Goal: Use online tool/utility: Utilize a website feature to perform a specific function

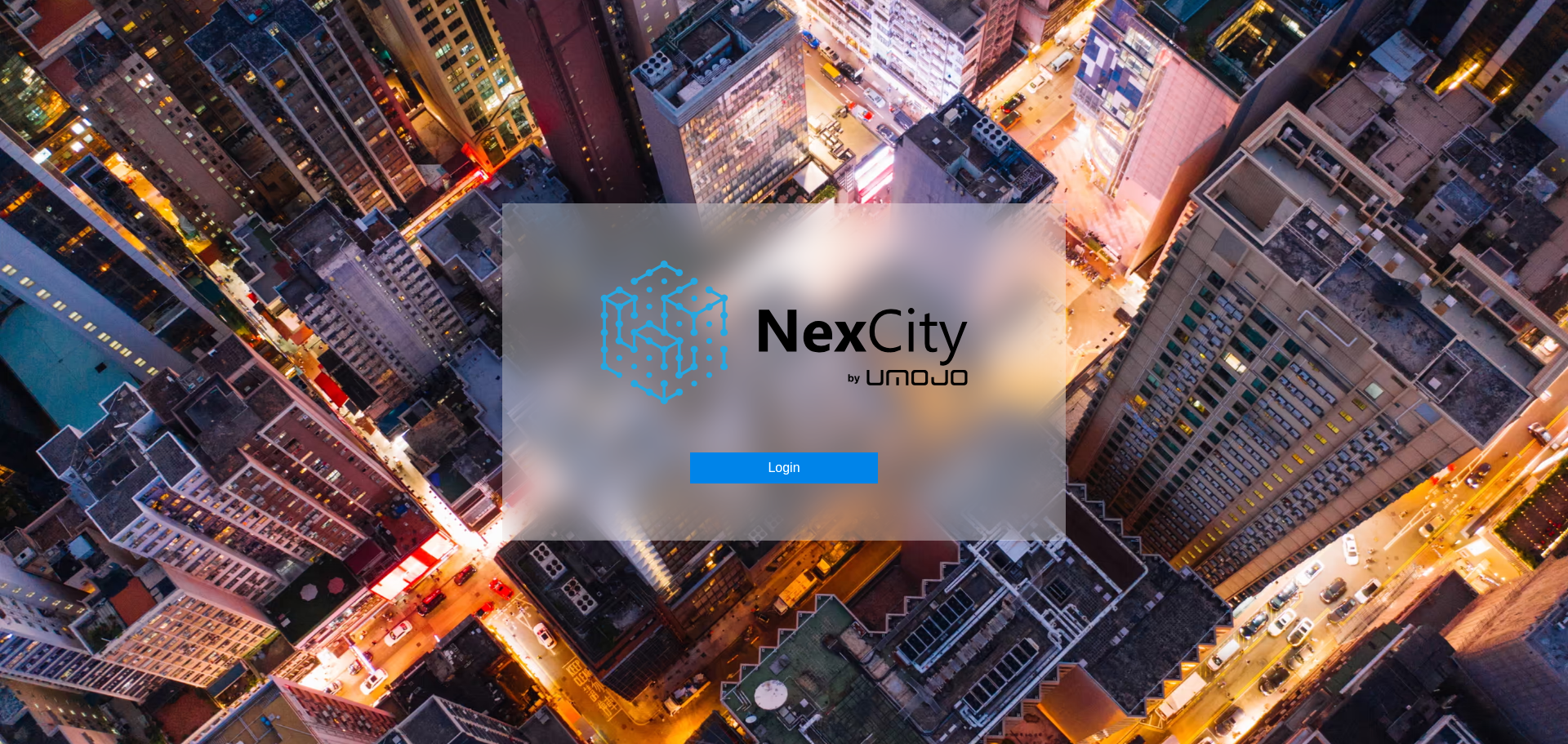
click at [763, 469] on button "Login" at bounding box center [784, 468] width 187 height 31
click at [789, 468] on button "Login" at bounding box center [784, 468] width 187 height 31
click at [748, 466] on button "Login" at bounding box center [784, 468] width 187 height 31
click at [772, 462] on button "Login" at bounding box center [784, 468] width 187 height 31
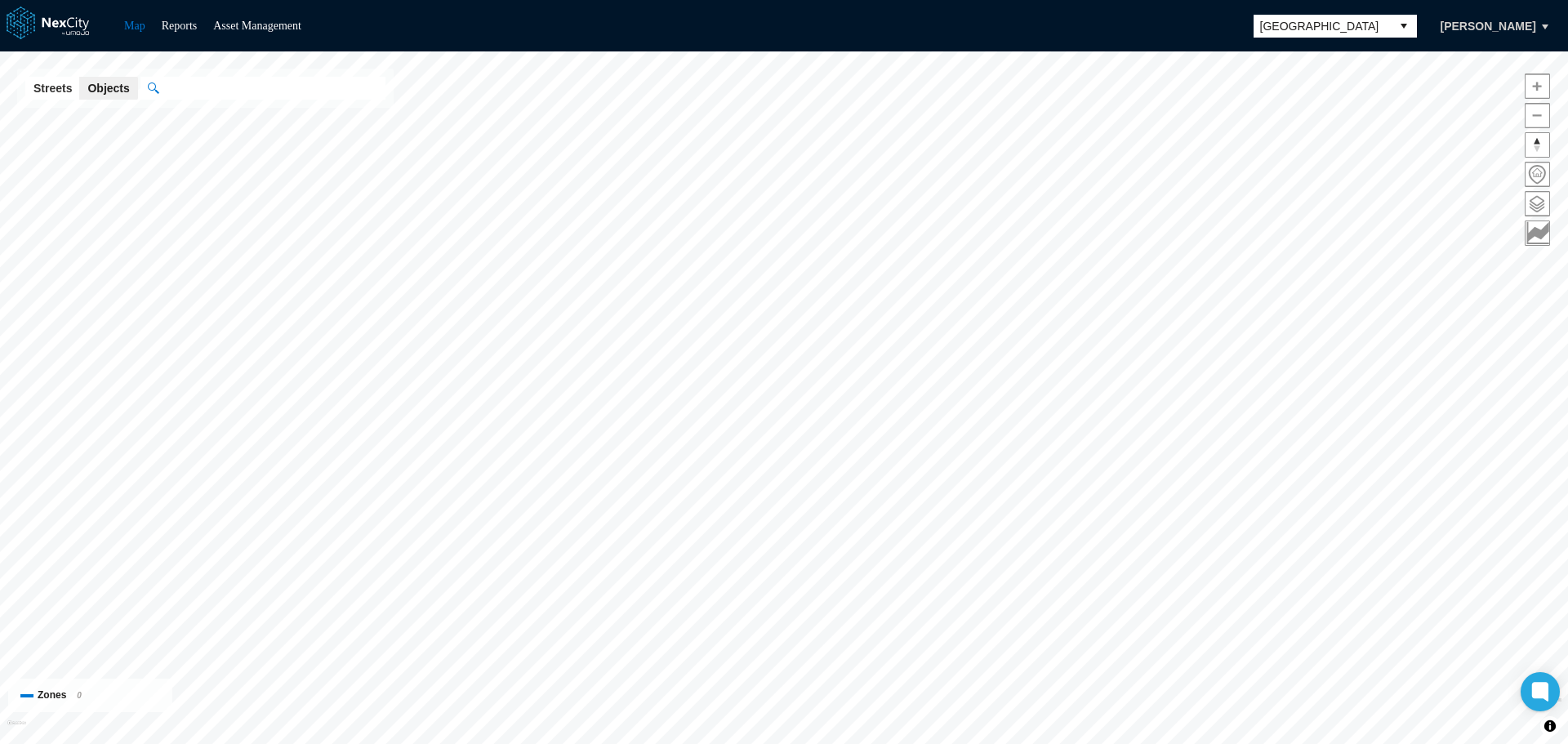
click at [1326, 30] on span "[GEOGRAPHIC_DATA]" at bounding box center [1322, 26] width 124 height 17
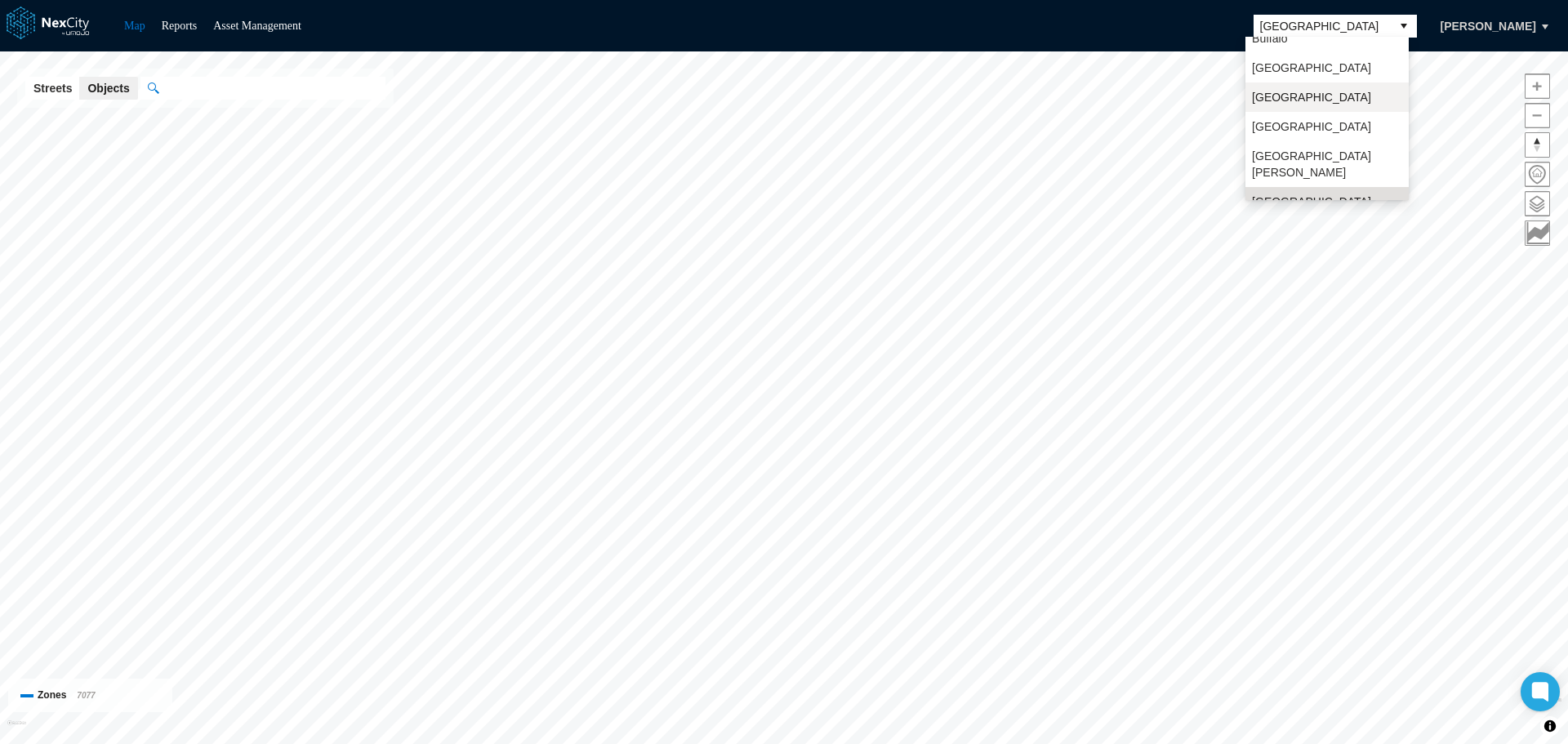
click at [1303, 95] on span "[GEOGRAPHIC_DATA]" at bounding box center [1311, 97] width 119 height 17
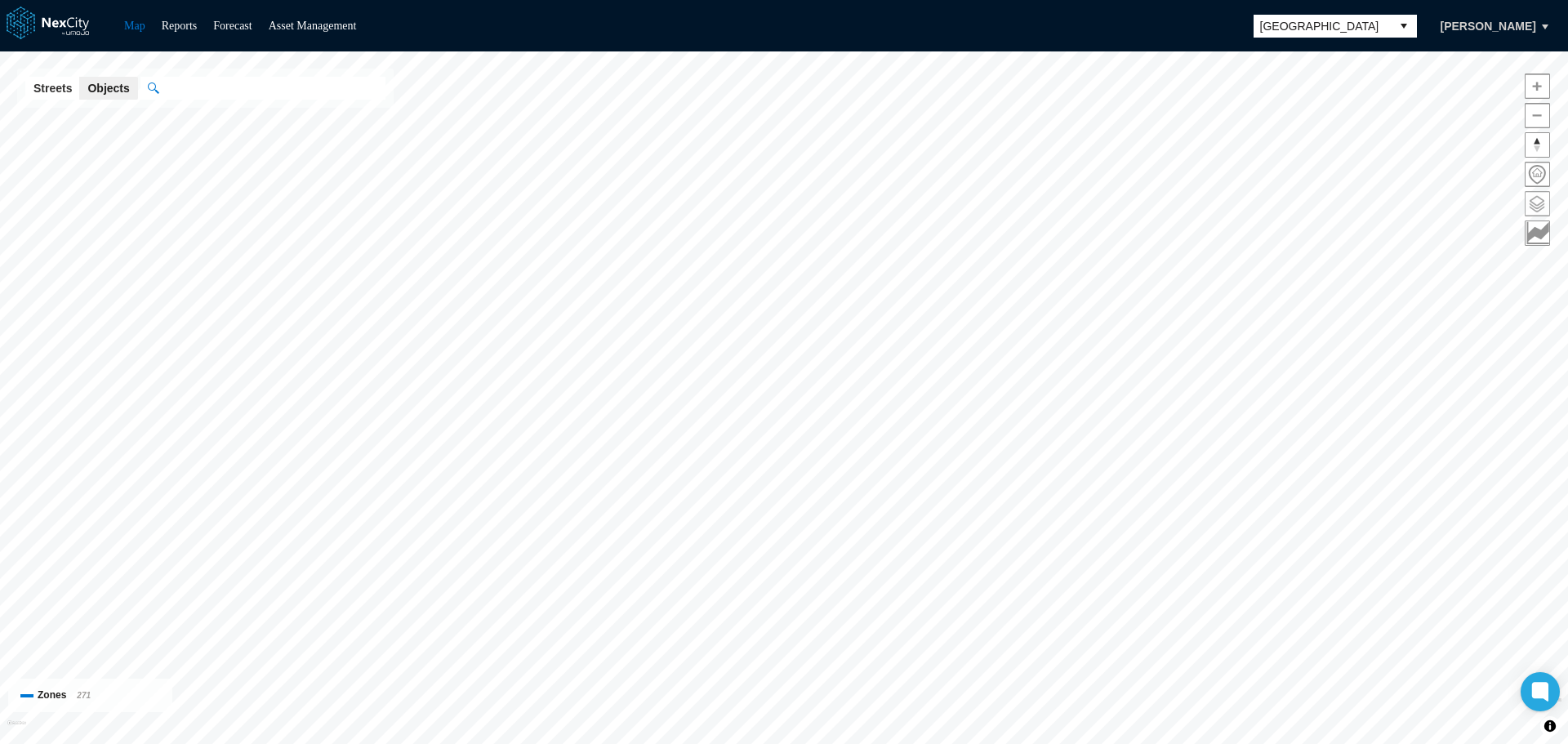
click at [1541, 213] on span at bounding box center [1538, 204] width 24 height 24
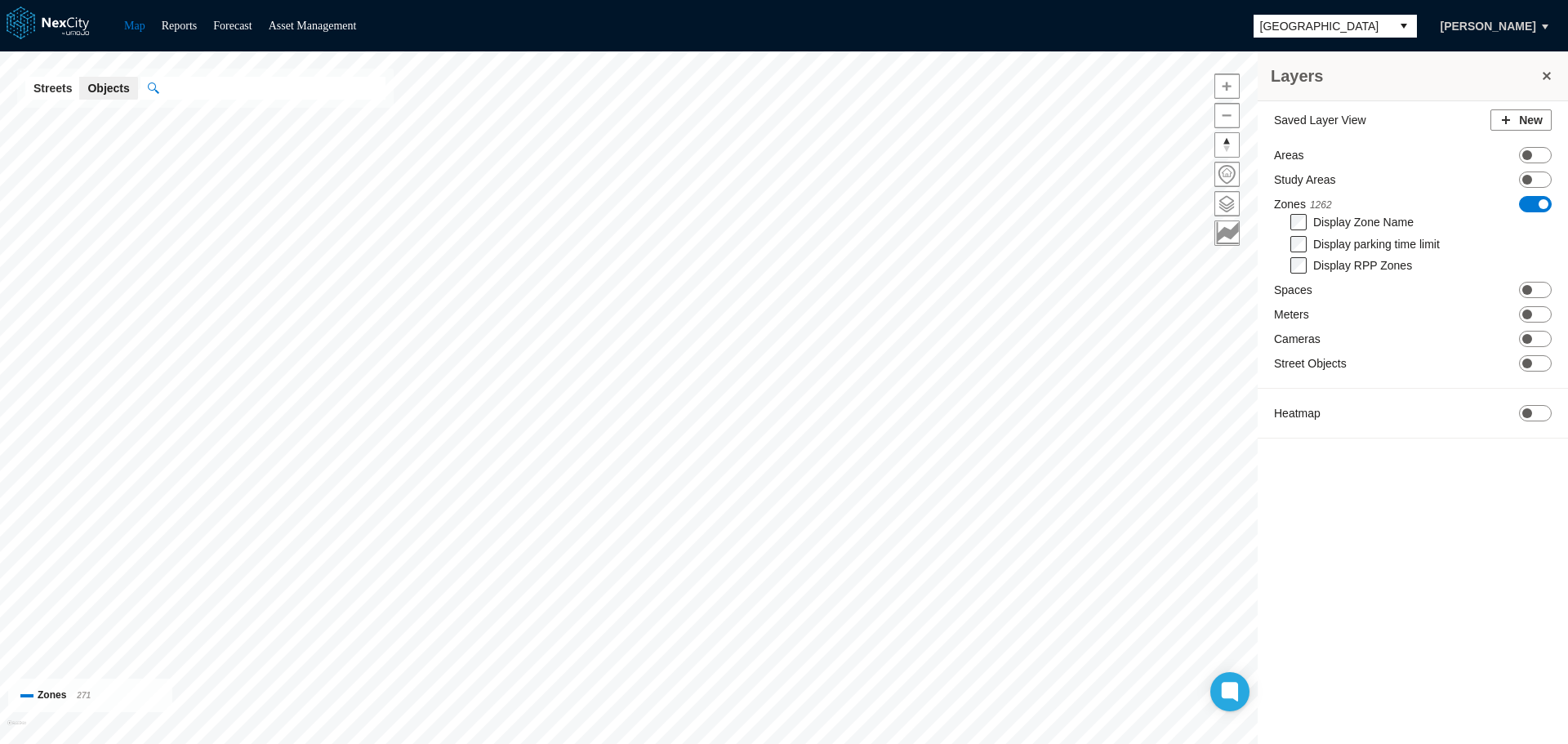
click at [1539, 208] on span "ON OFF" at bounding box center [1535, 204] width 32 height 17
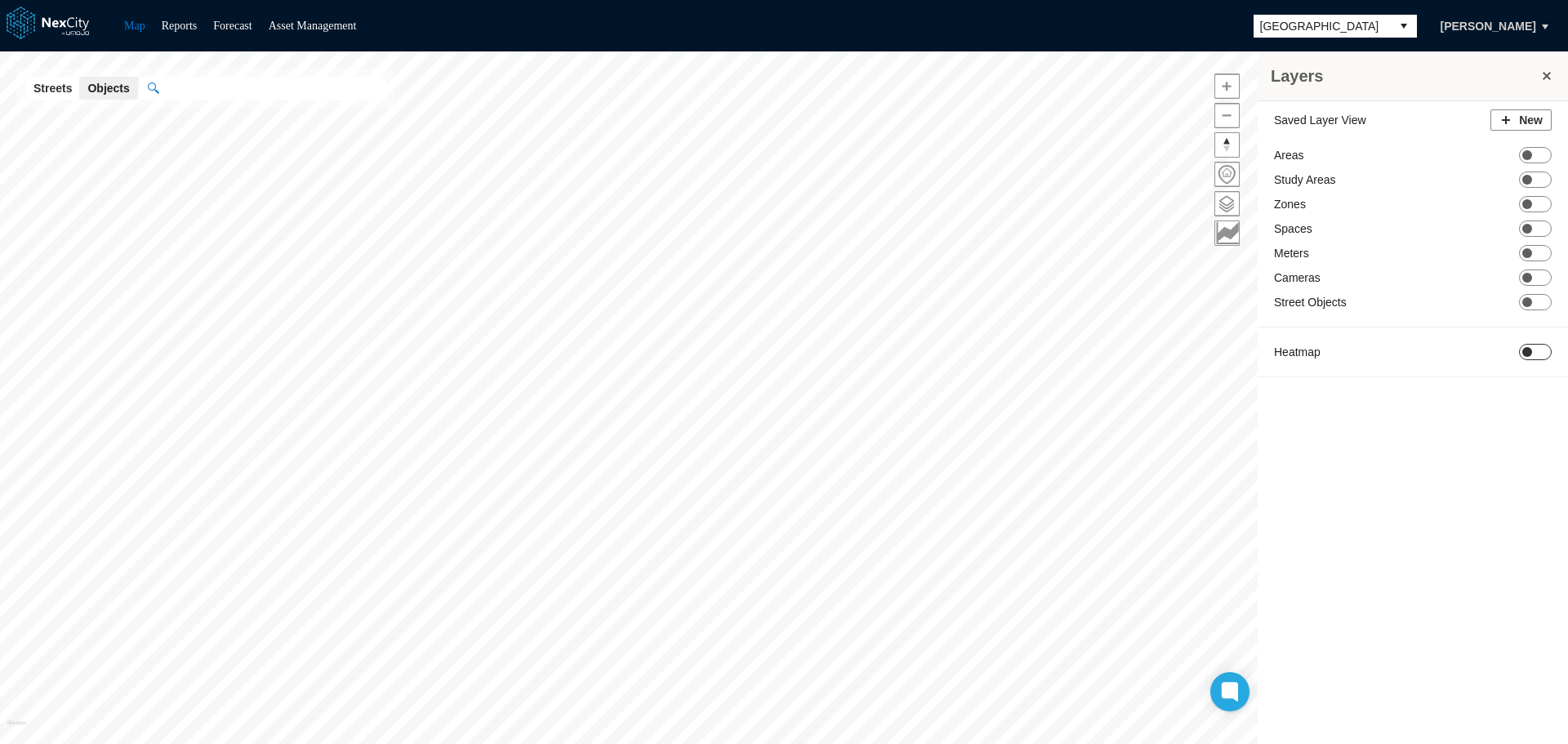
click at [1527, 353] on span at bounding box center [1526, 352] width 10 height 10
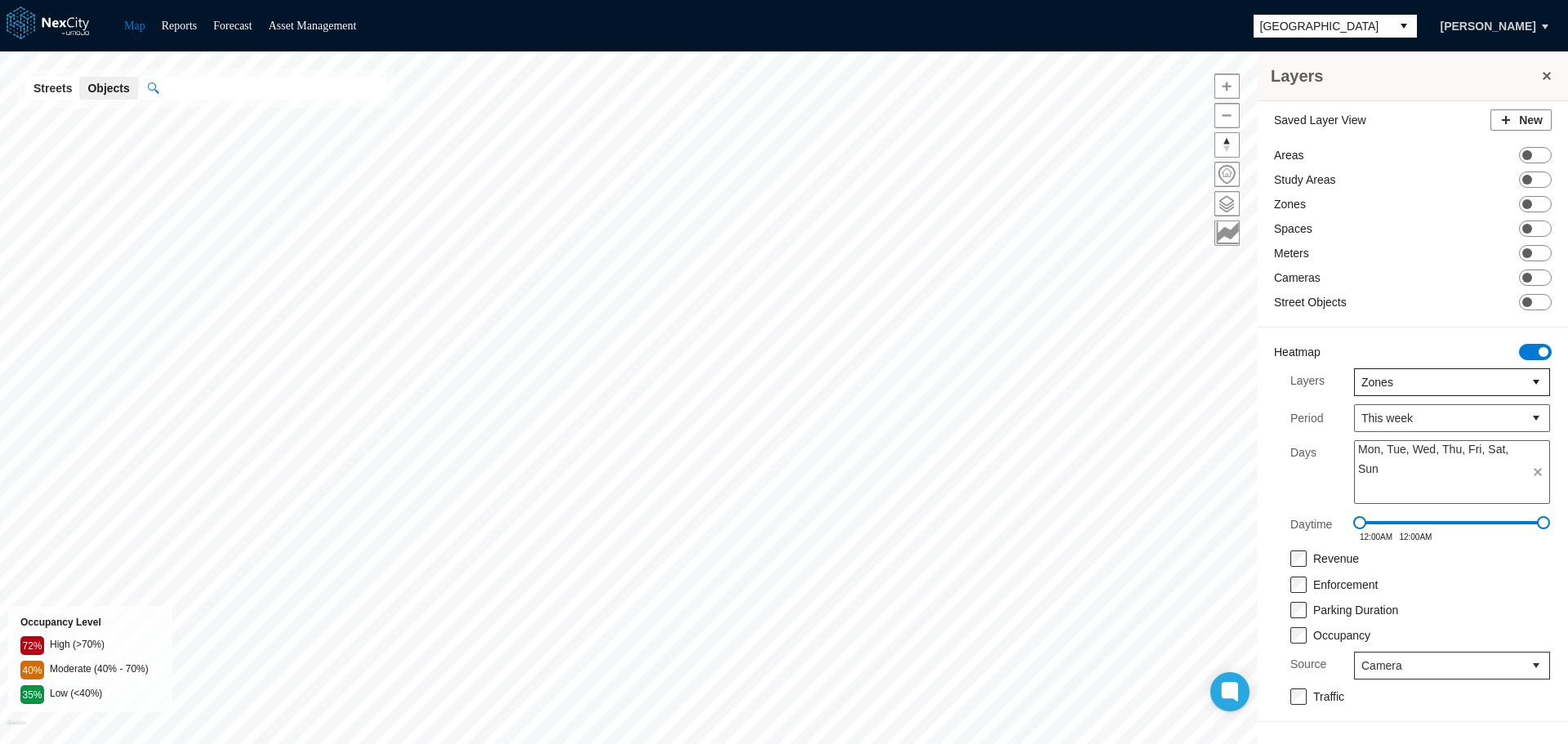
click at [1524, 386] on button "select" at bounding box center [1536, 382] width 26 height 26
click at [1425, 405] on li "Study Area" at bounding box center [1452, 410] width 196 height 30
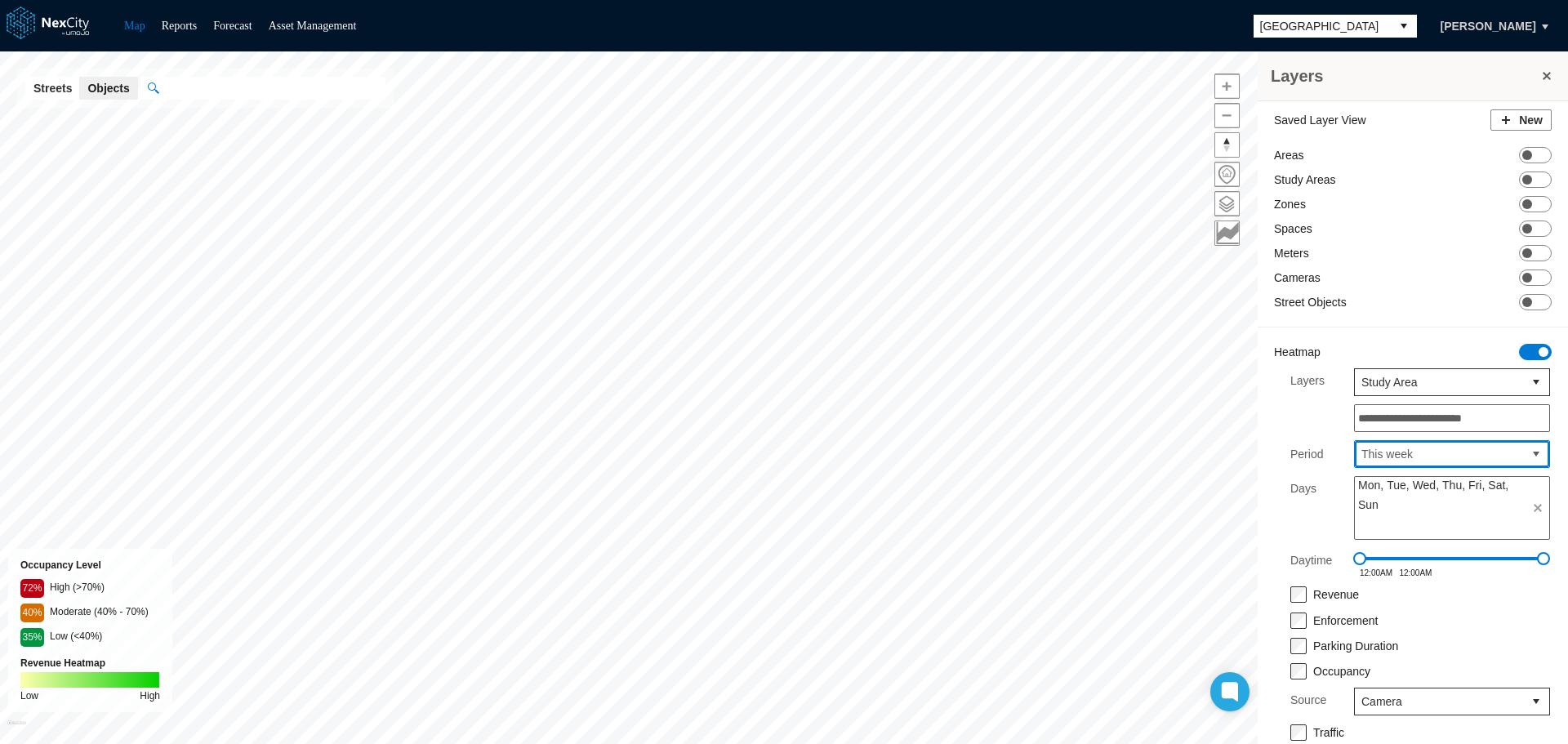
click at [1388, 450] on span "This week" at bounding box center [1439, 454] width 155 height 17
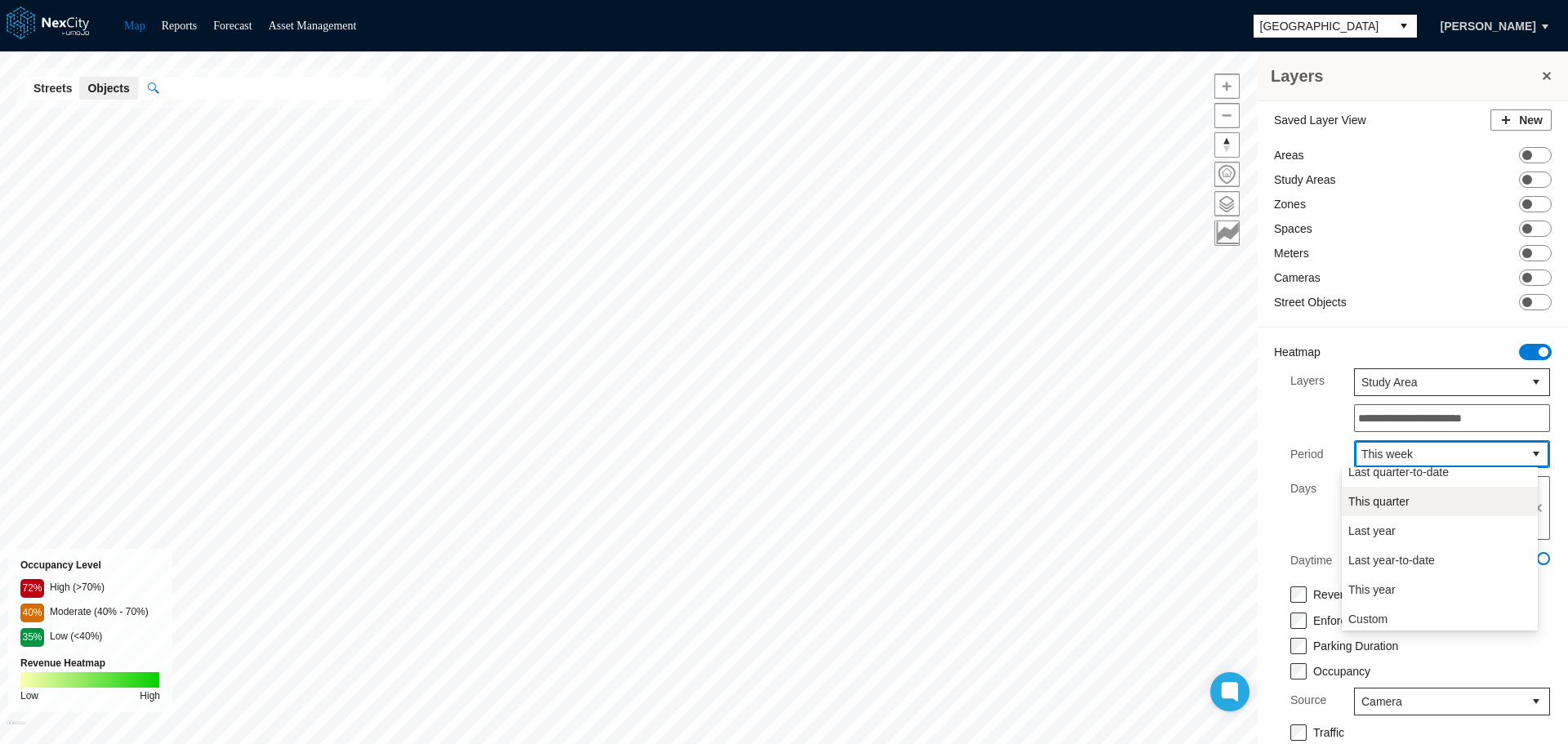
scroll to position [278, 0]
click at [1372, 524] on span "Last year" at bounding box center [1371, 528] width 47 height 17
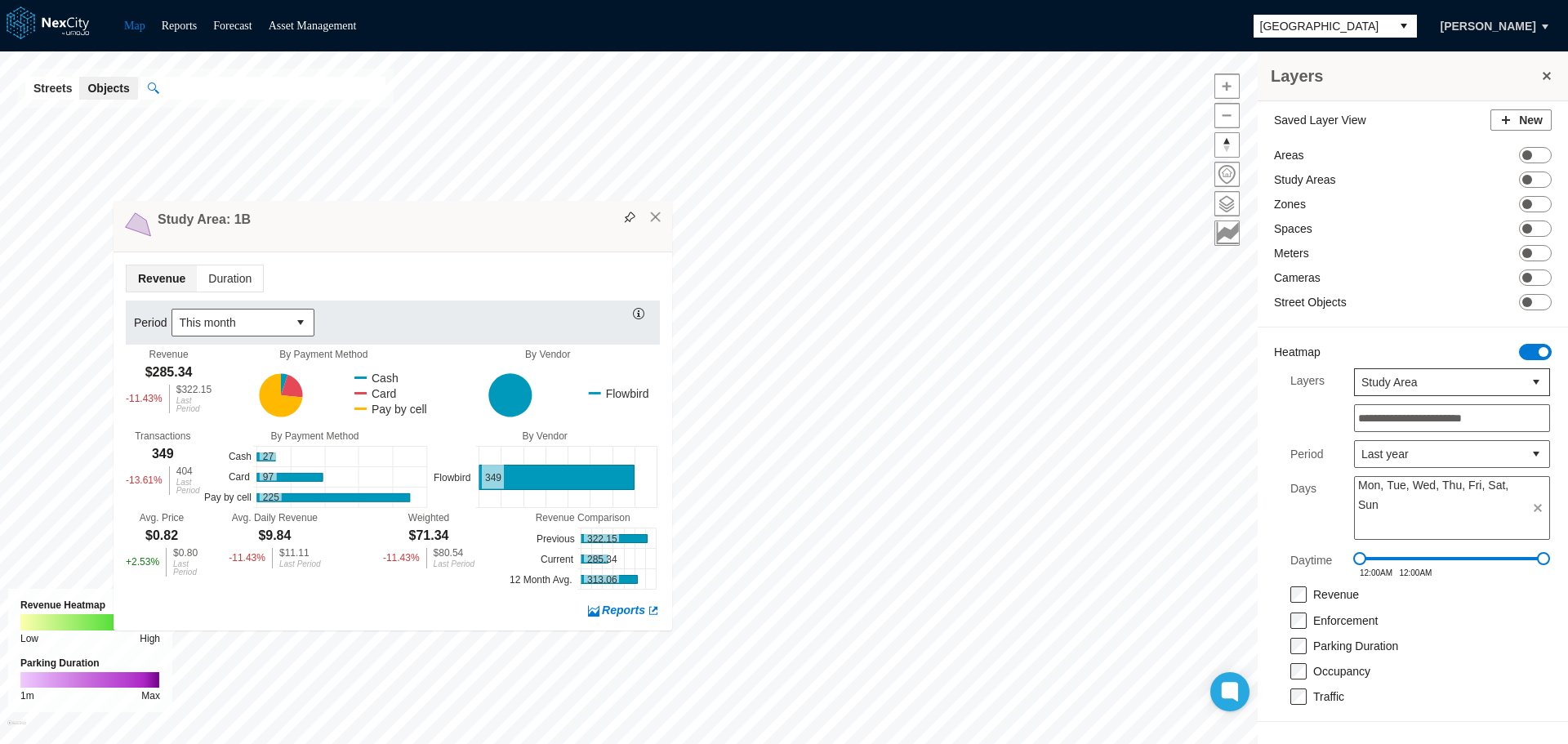
drag, startPoint x: 760, startPoint y: 154, endPoint x: 519, endPoint y: 228, distance: 252.1
click at [519, 227] on div "Study Area: 1B" at bounding box center [392, 227] width 558 height 52
click at [300, 323] on button "select" at bounding box center [300, 323] width 26 height 26
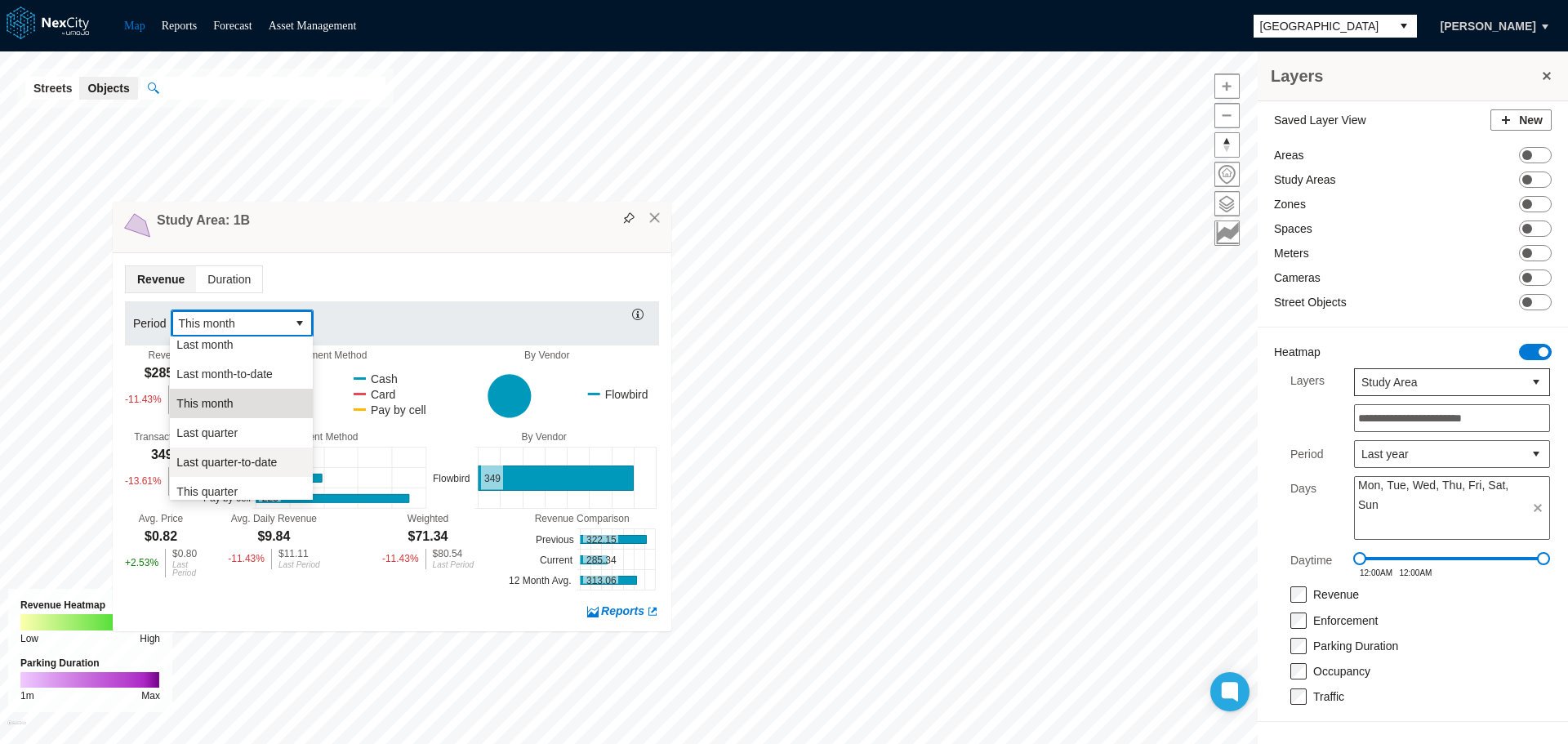
scroll to position [235, 0]
click at [211, 436] on span "Last year" at bounding box center [199, 439] width 47 height 17
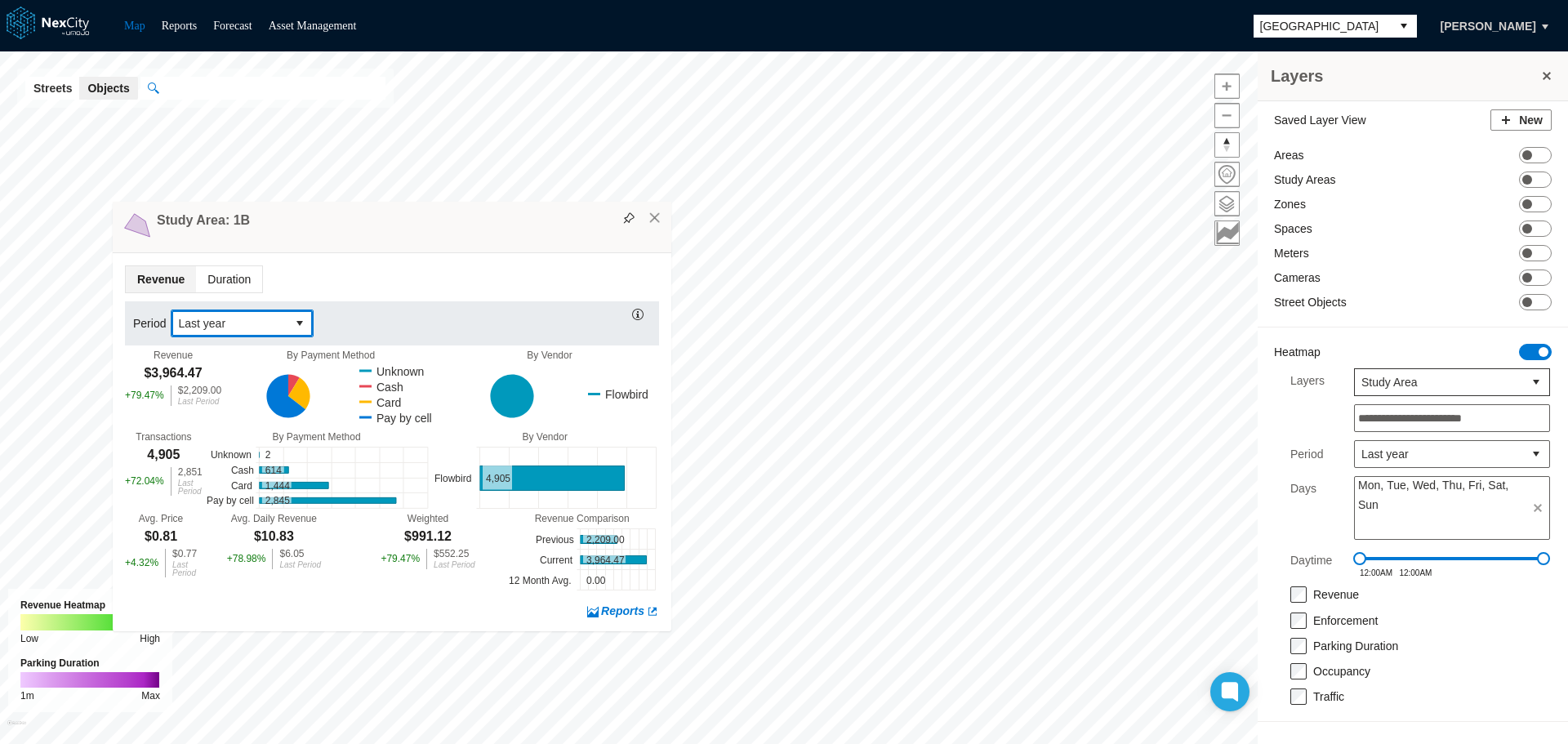
click at [231, 276] on span "Duration" at bounding box center [229, 279] width 66 height 26
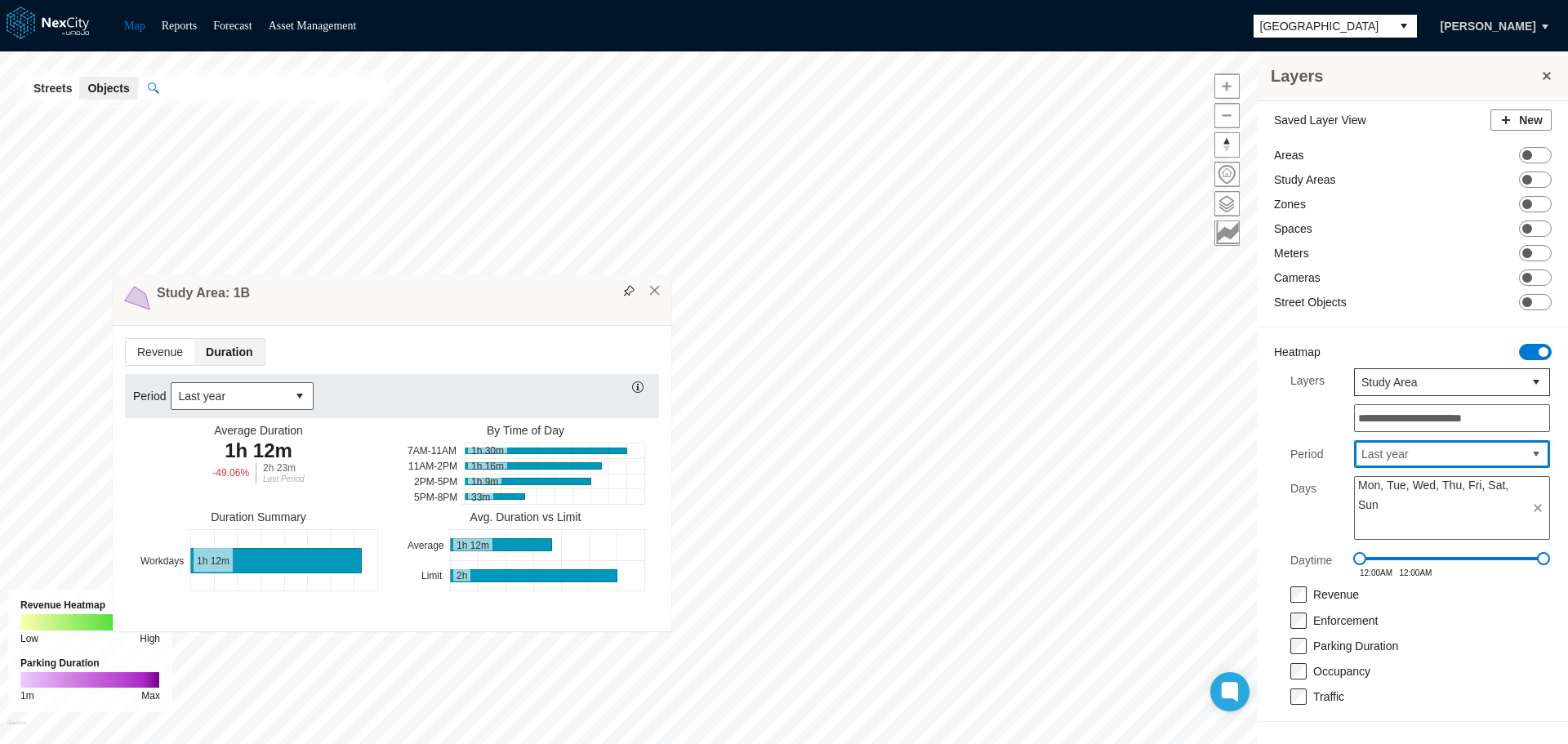
click at [1452, 460] on span "Last year" at bounding box center [1439, 454] width 155 height 17
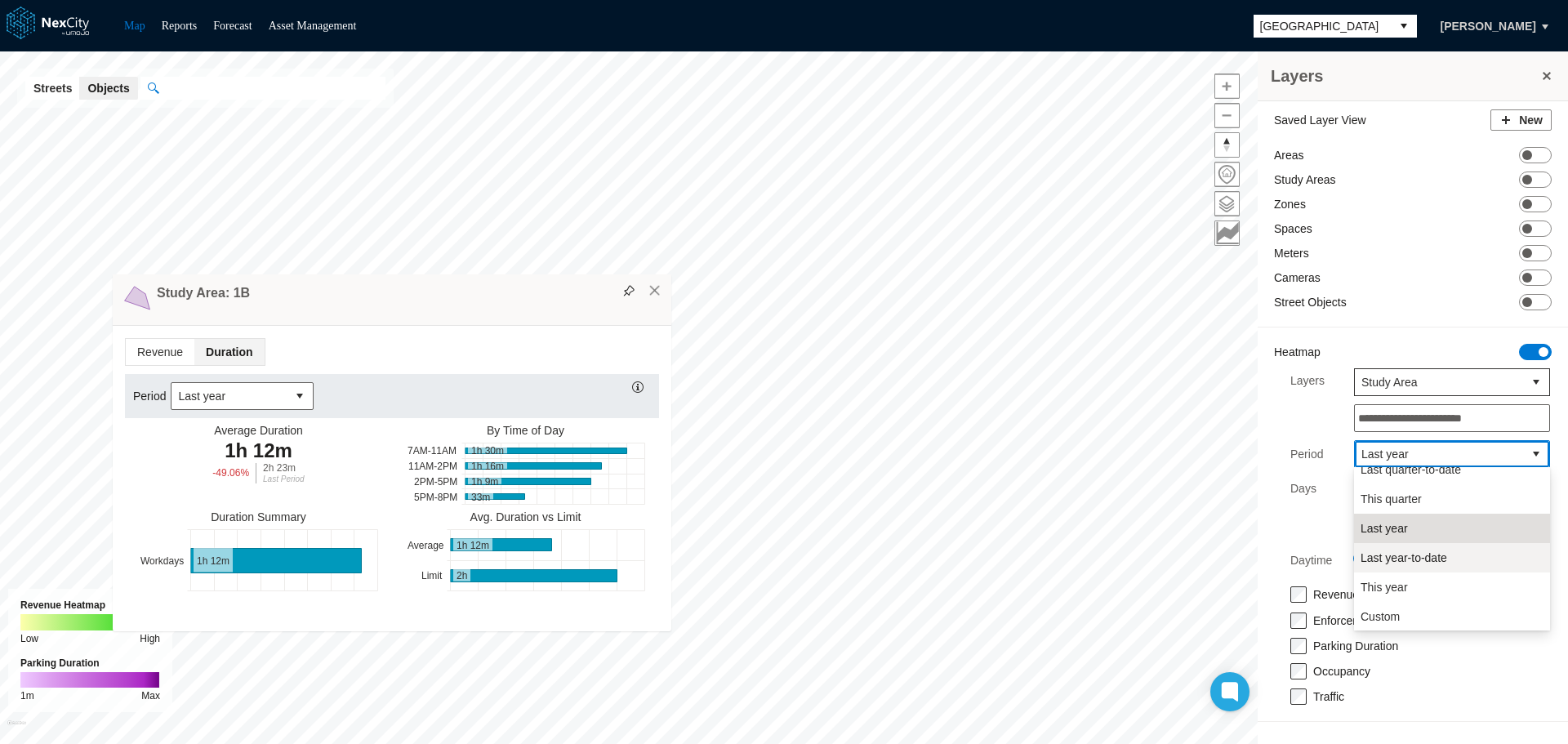
scroll to position [278, 0]
click at [1395, 582] on span "This year" at bounding box center [1383, 586] width 47 height 17
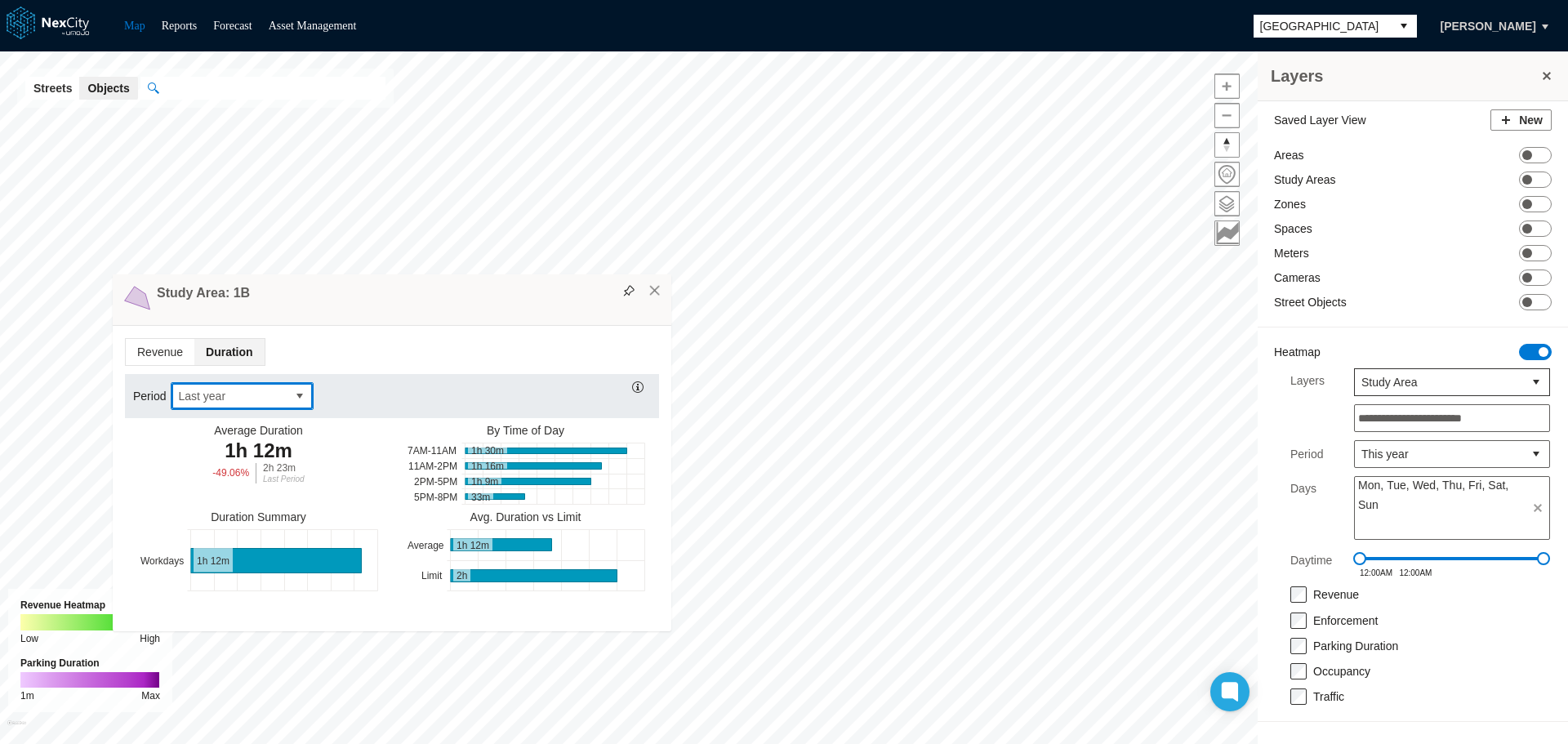
click at [280, 401] on span "Last year" at bounding box center [229, 396] width 115 height 26
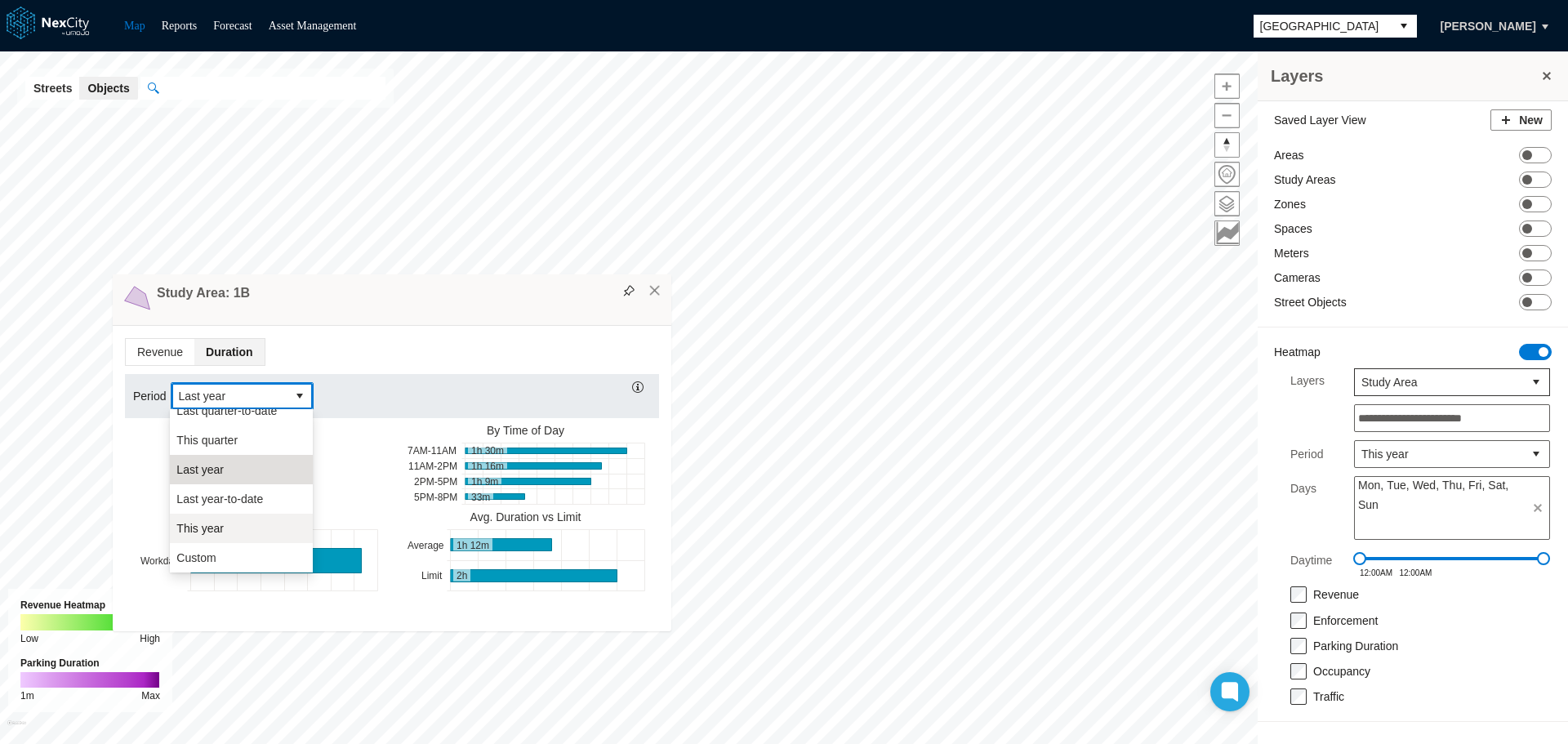
click at [234, 535] on li "This year" at bounding box center [241, 529] width 143 height 30
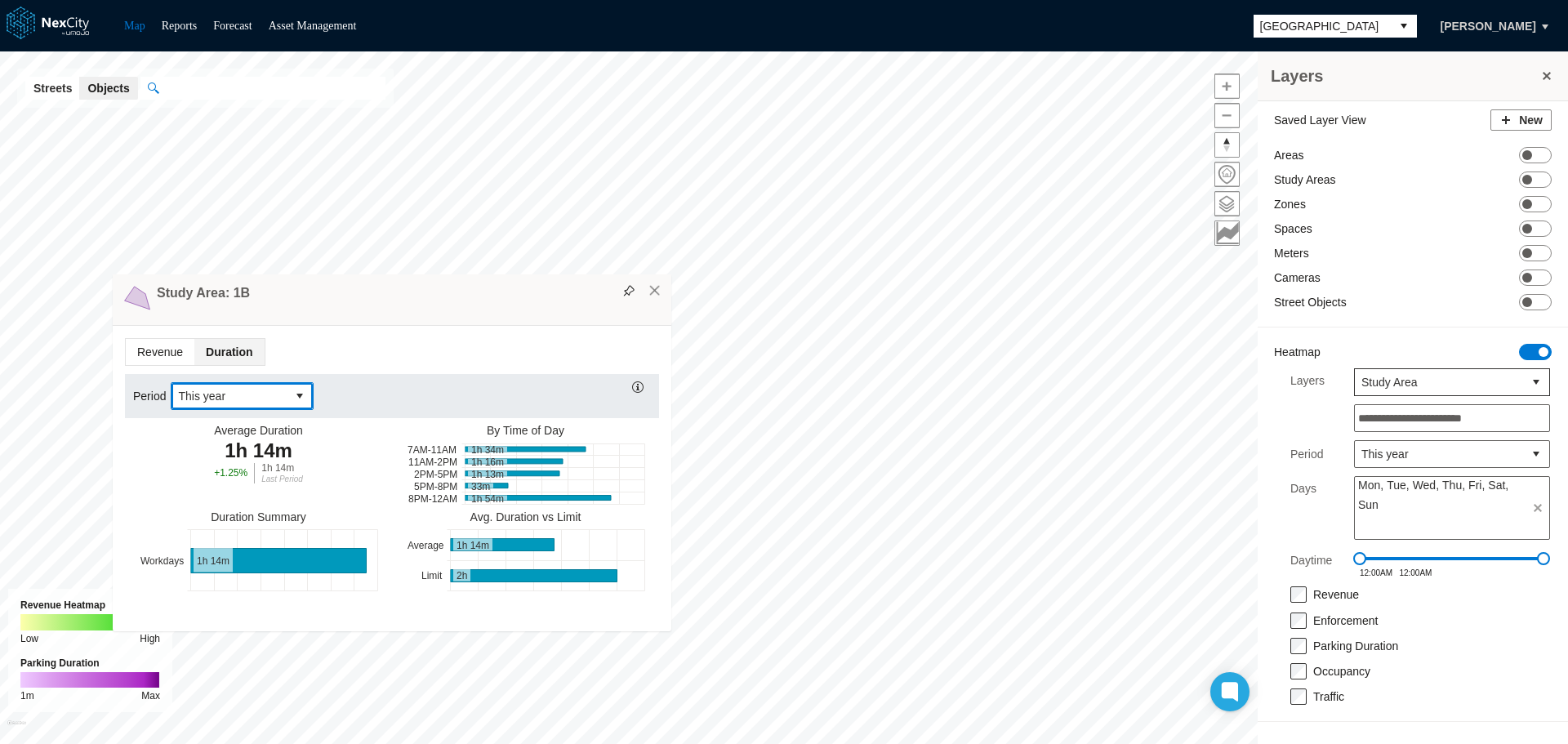
click at [146, 344] on span "Revenue" at bounding box center [160, 352] width 68 height 26
